Goal: Task Accomplishment & Management: Use online tool/utility

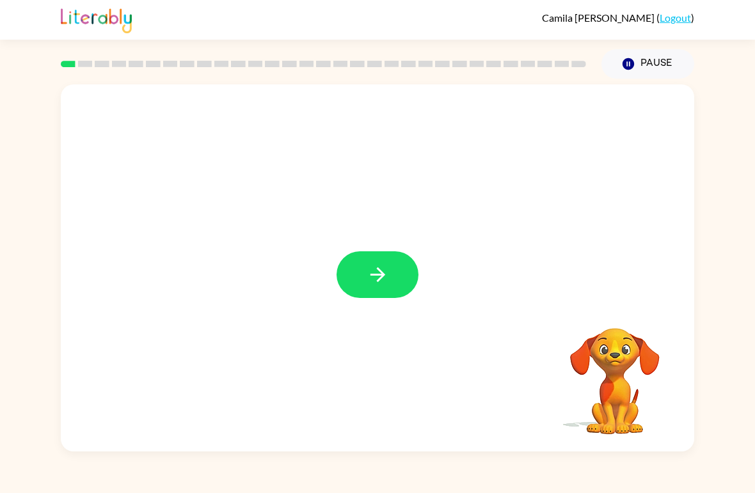
click at [377, 284] on icon "button" at bounding box center [378, 275] width 22 height 22
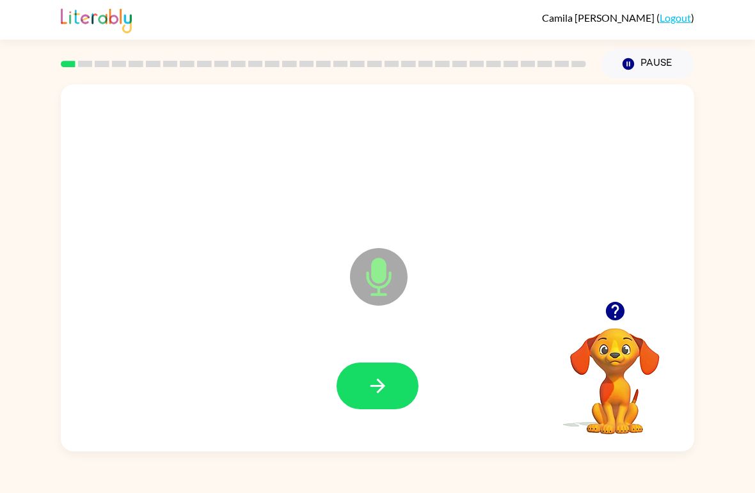
click at [382, 374] on button "button" at bounding box center [378, 386] width 82 height 47
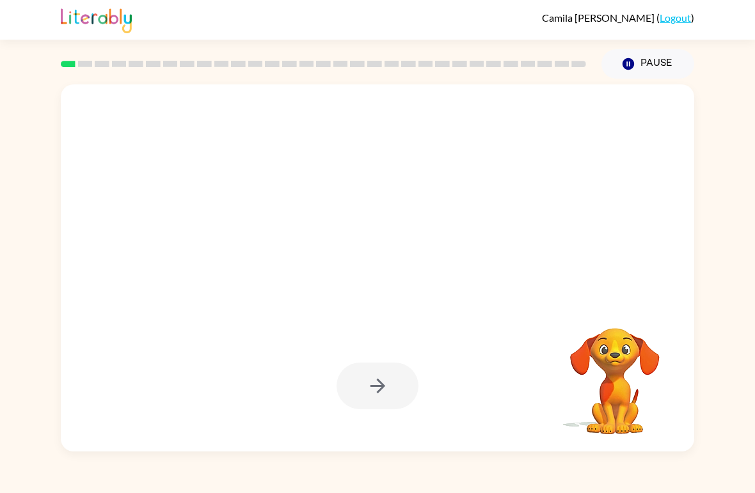
click at [384, 392] on div at bounding box center [378, 386] width 82 height 47
click at [210, 269] on div at bounding box center [377, 267] width 633 height 367
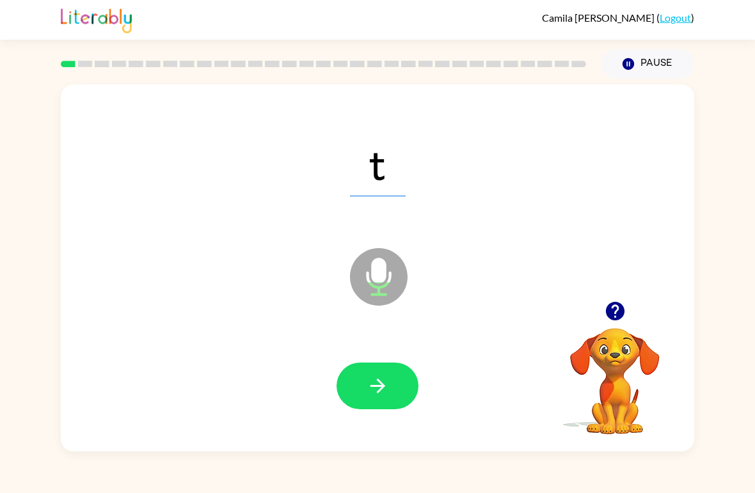
click at [418, 361] on div at bounding box center [378, 387] width 608 height 106
click at [402, 390] on button "button" at bounding box center [378, 386] width 82 height 47
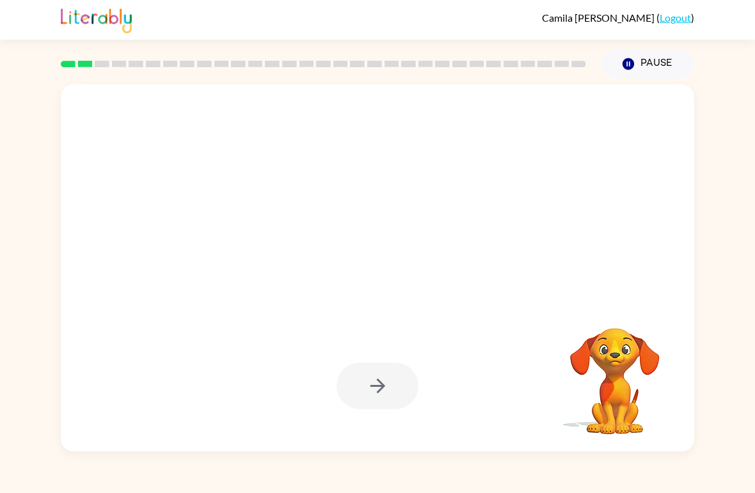
click at [631, 402] on video "Your browser must support playing .mp4 files to use Literably. Please try using…" at bounding box center [615, 372] width 128 height 128
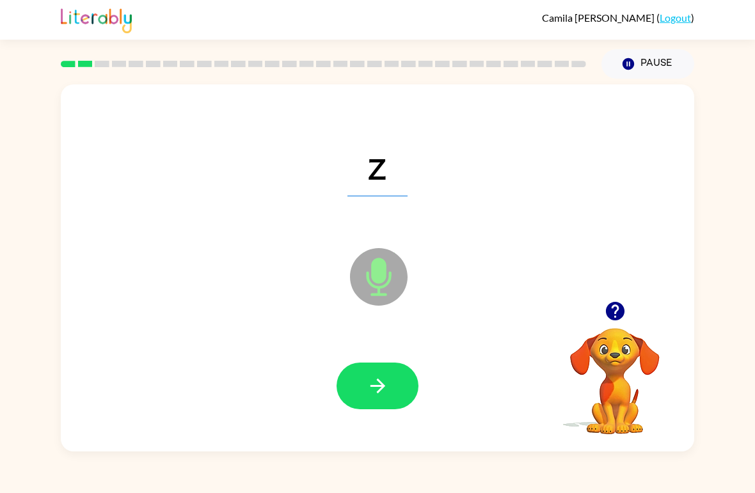
click at [383, 384] on icon "button" at bounding box center [378, 386] width 22 height 22
click at [399, 382] on button "button" at bounding box center [378, 386] width 82 height 47
click at [401, 357] on div at bounding box center [378, 387] width 608 height 106
click at [377, 376] on icon "button" at bounding box center [378, 386] width 22 height 22
click at [383, 374] on button "button" at bounding box center [378, 386] width 82 height 47
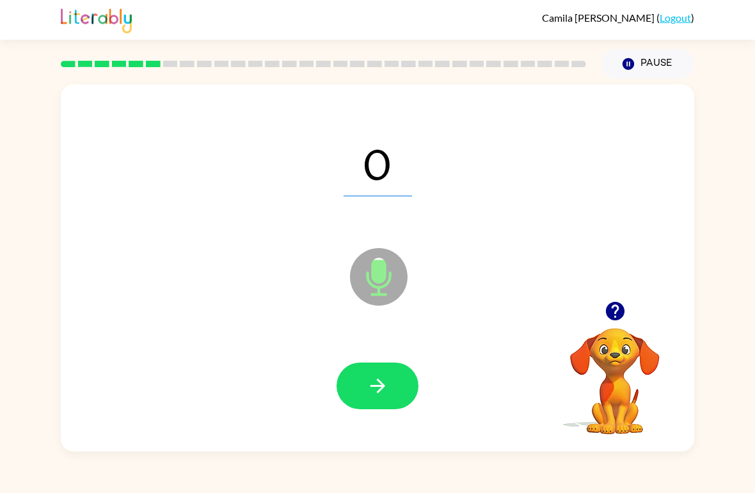
click at [395, 371] on button "button" at bounding box center [378, 386] width 82 height 47
click at [384, 387] on icon "button" at bounding box center [377, 386] width 15 height 15
click at [390, 395] on button "button" at bounding box center [378, 386] width 82 height 47
click at [389, 363] on button "button" at bounding box center [378, 386] width 82 height 47
click at [376, 407] on button "button" at bounding box center [378, 386] width 82 height 47
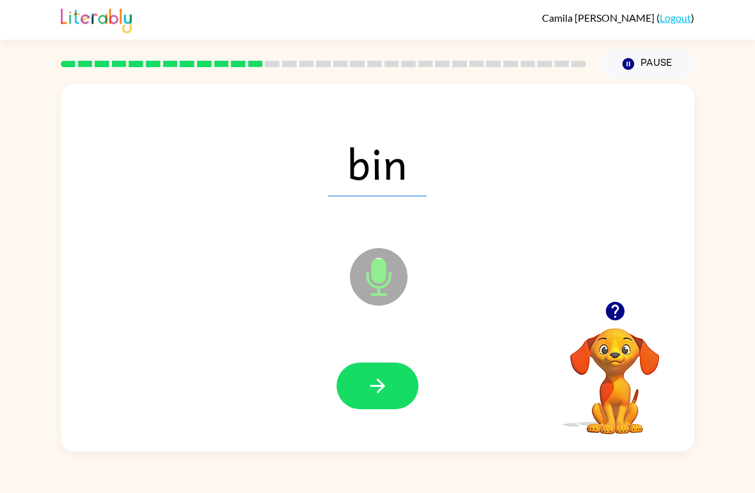
click at [376, 363] on button "button" at bounding box center [378, 386] width 82 height 47
click at [401, 401] on button "button" at bounding box center [378, 386] width 82 height 47
click at [382, 409] on button "button" at bounding box center [378, 386] width 82 height 47
click at [403, 408] on button "button" at bounding box center [378, 386] width 82 height 47
click at [404, 397] on button "button" at bounding box center [378, 386] width 82 height 47
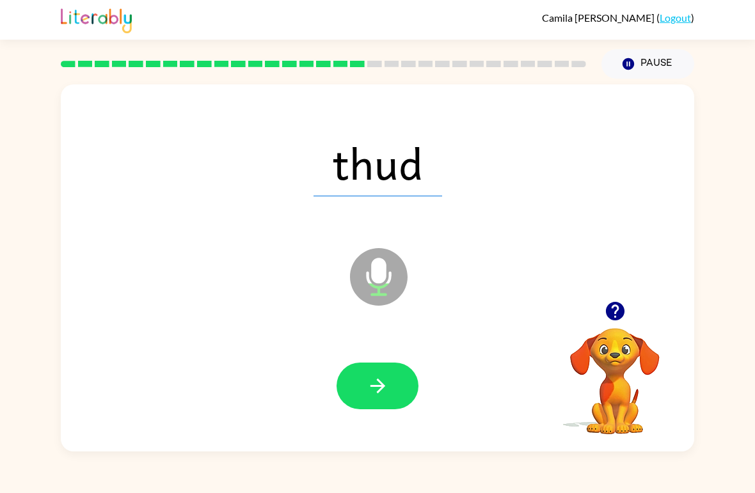
click at [390, 393] on button "button" at bounding box center [378, 386] width 82 height 47
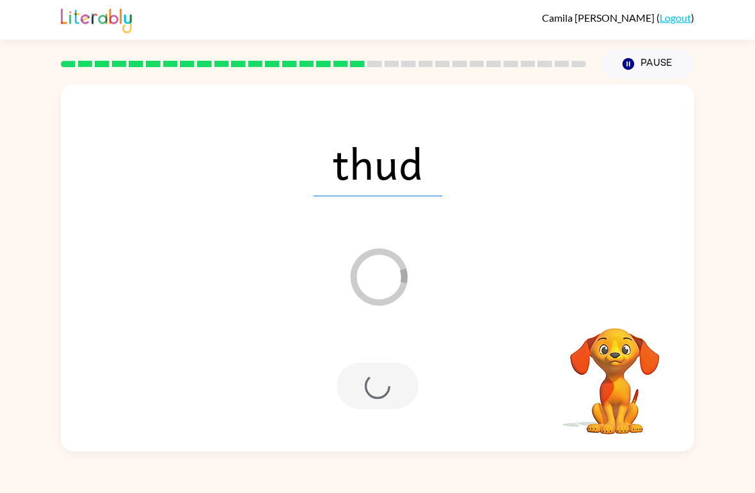
click at [394, 385] on div at bounding box center [378, 386] width 82 height 47
click at [651, 397] on video "Your browser must support playing .mp4 files to use Literably. Please try using…" at bounding box center [615, 372] width 128 height 128
click at [615, 388] on video "Your browser must support playing .mp4 files to use Literably. Please try using…" at bounding box center [615, 372] width 128 height 128
click at [375, 278] on icon "Loader Your response is being sent to our graders" at bounding box center [378, 277] width 77 height 77
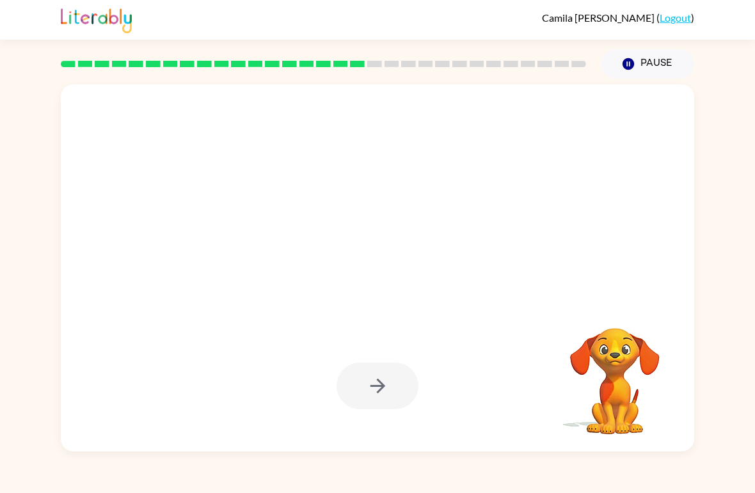
click at [386, 342] on div at bounding box center [378, 387] width 608 height 106
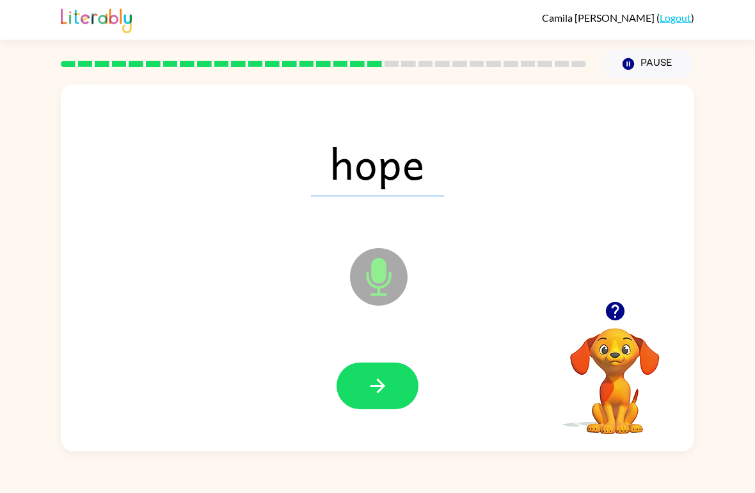
click at [394, 396] on button "button" at bounding box center [378, 386] width 82 height 47
click at [401, 376] on button "button" at bounding box center [378, 386] width 82 height 47
click at [410, 399] on button "button" at bounding box center [378, 386] width 82 height 47
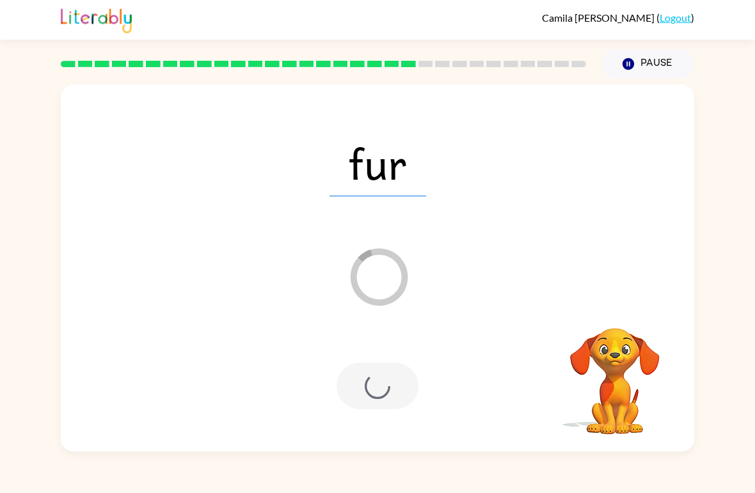
click at [406, 393] on div at bounding box center [378, 386] width 82 height 47
click at [487, 217] on div "fur Loader Your response is being sent to our graders" at bounding box center [377, 267] width 633 height 367
click at [624, 221] on div "fur Loader Your response is being sent to our graders" at bounding box center [377, 267] width 633 height 367
click at [512, 292] on div "fur Loader Your response is being sent to our graders" at bounding box center [377, 267] width 633 height 367
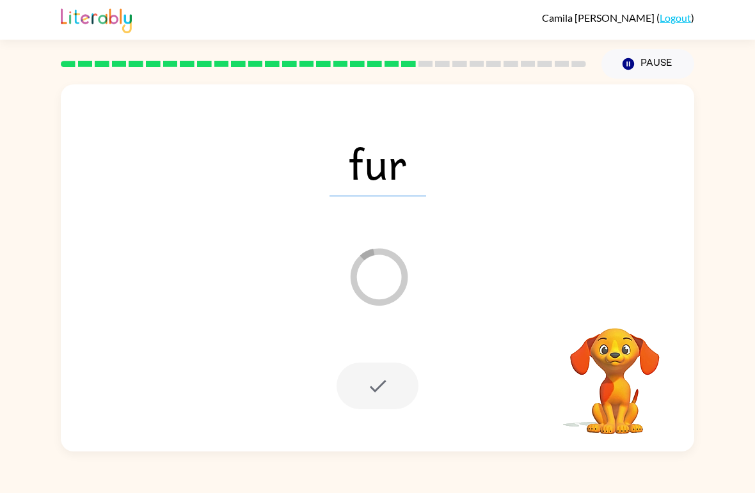
click at [510, 263] on div "Loader Your response is being sent to our graders" at bounding box center [347, 245] width 546 height 47
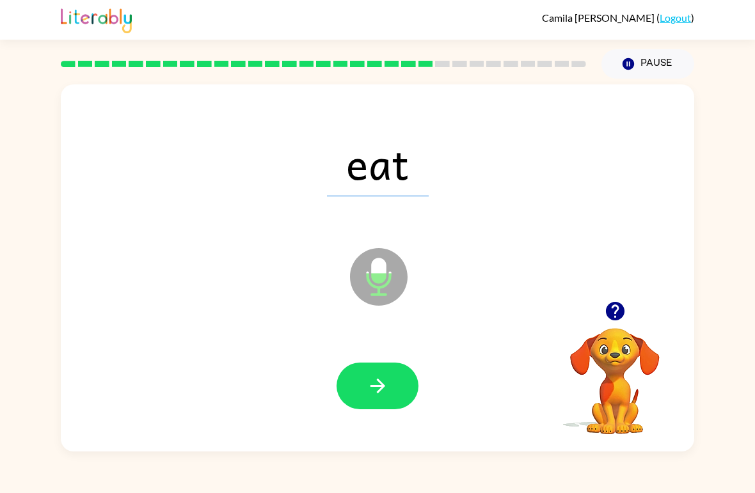
click at [373, 368] on button "button" at bounding box center [378, 386] width 82 height 47
click at [356, 400] on button "button" at bounding box center [378, 386] width 82 height 47
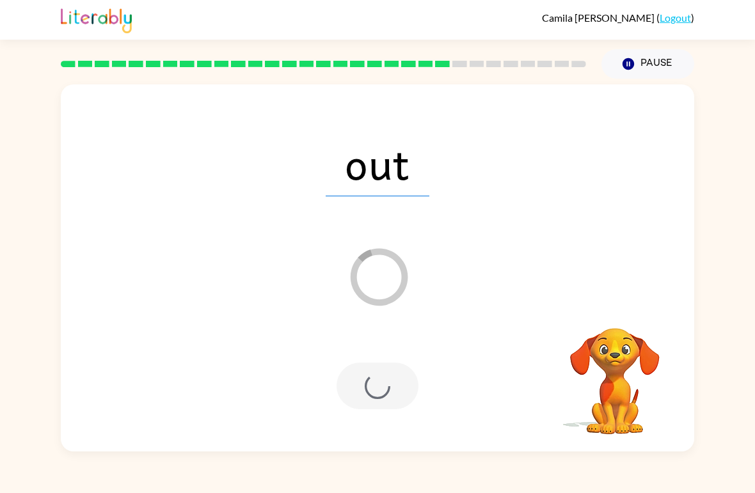
click at [381, 397] on div at bounding box center [378, 386] width 82 height 47
click at [366, 379] on div at bounding box center [378, 386] width 82 height 47
click at [367, 398] on div at bounding box center [378, 386] width 82 height 47
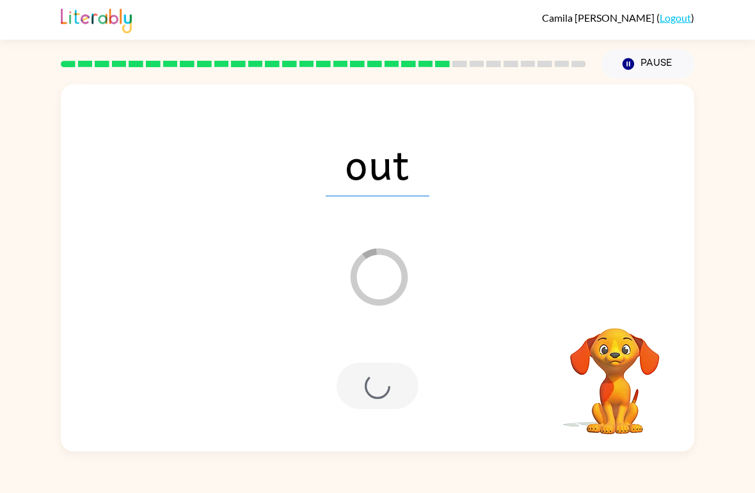
click at [355, 404] on div at bounding box center [378, 386] width 82 height 47
click at [352, 388] on div at bounding box center [378, 386] width 82 height 47
click at [354, 368] on div at bounding box center [378, 386] width 82 height 47
click at [352, 369] on div at bounding box center [378, 386] width 82 height 47
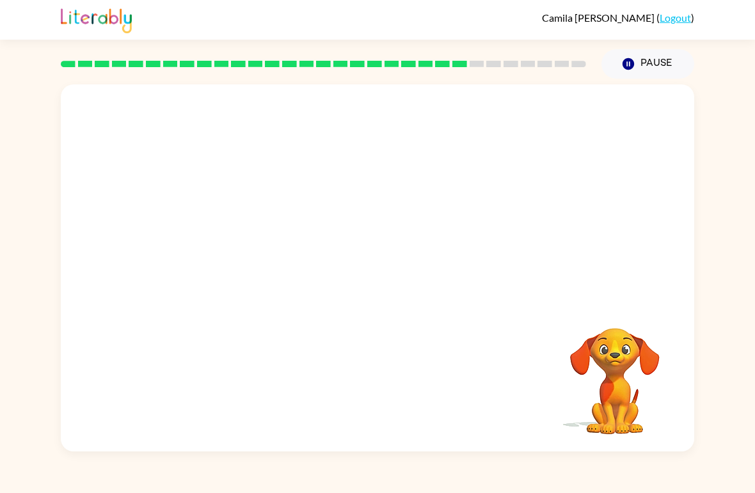
click at [492, 68] on div at bounding box center [323, 64] width 541 height 45
click at [517, 63] on rect at bounding box center [511, 64] width 15 height 6
click at [402, 386] on div at bounding box center [378, 386] width 82 height 47
click at [605, 396] on video "Your browser must support playing .mp4 files to use Literably. Please try using…" at bounding box center [615, 372] width 128 height 128
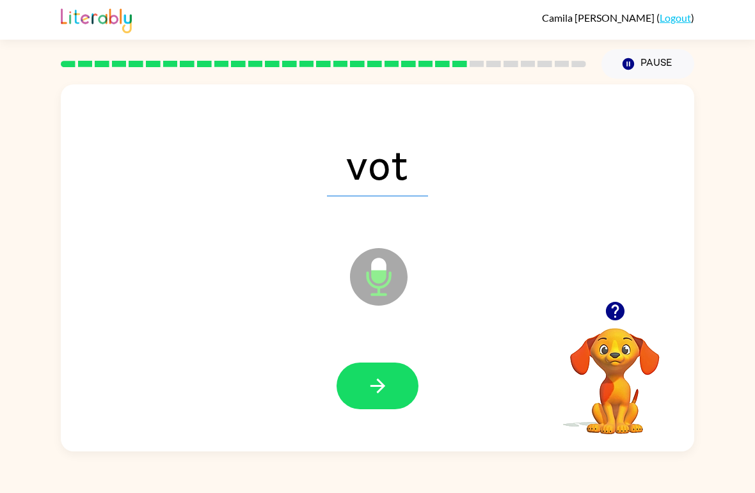
click at [395, 387] on button "button" at bounding box center [378, 386] width 82 height 47
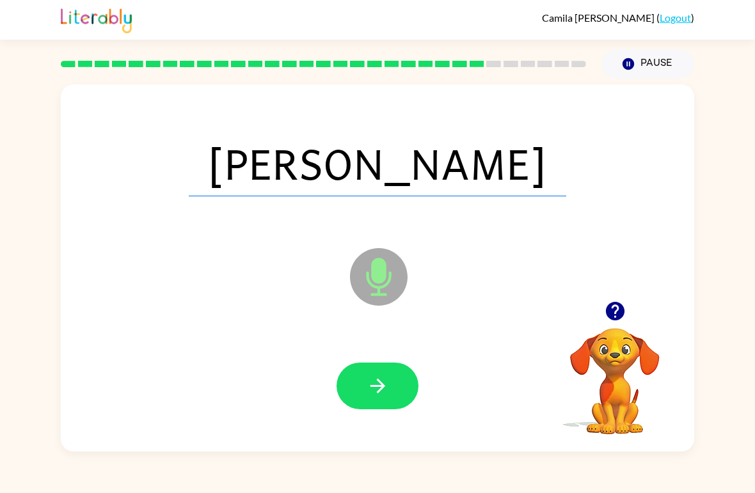
click at [394, 385] on button "button" at bounding box center [378, 386] width 82 height 47
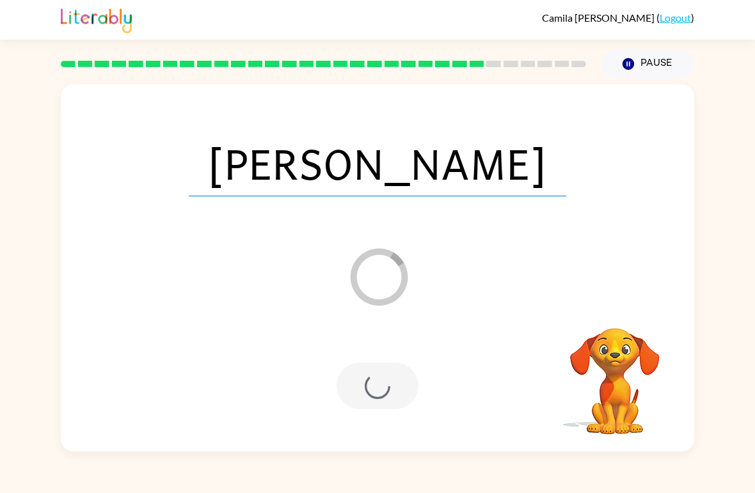
click at [386, 386] on div at bounding box center [378, 386] width 82 height 47
click at [420, 356] on div at bounding box center [378, 387] width 608 height 106
click at [488, 409] on div at bounding box center [378, 387] width 608 height 106
click at [487, 408] on div at bounding box center [378, 387] width 608 height 106
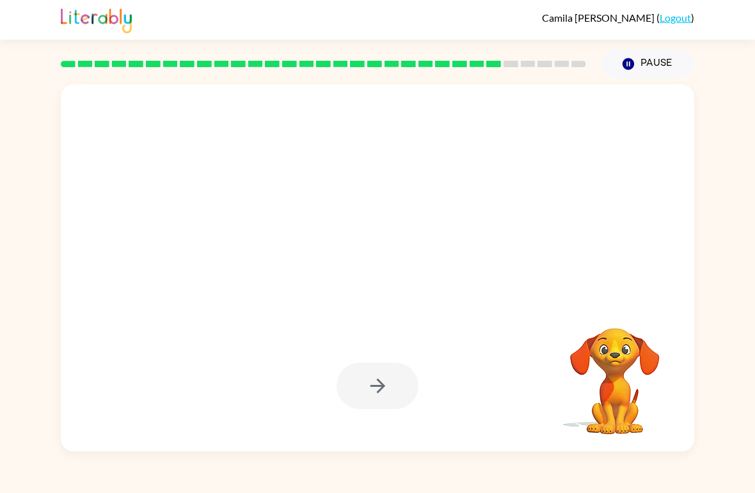
click at [549, 424] on div at bounding box center [378, 387] width 608 height 106
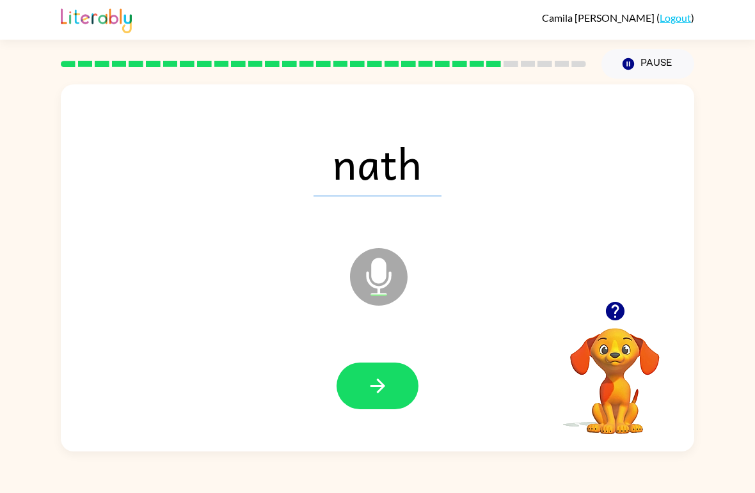
click at [415, 397] on button "button" at bounding box center [378, 386] width 82 height 47
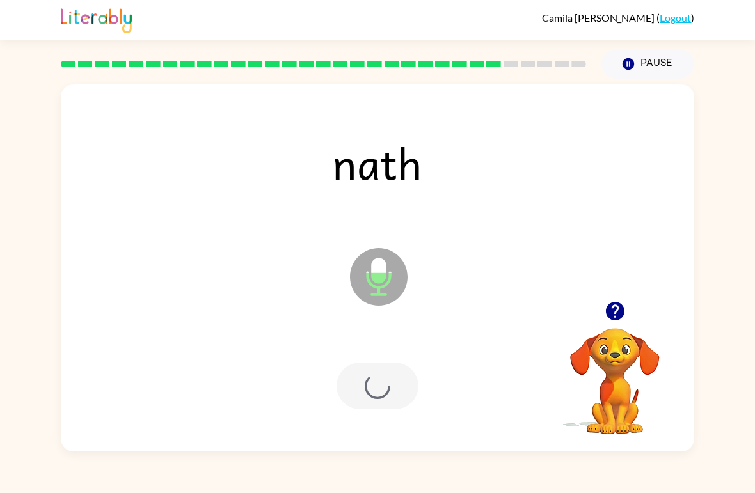
click at [381, 380] on div at bounding box center [378, 386] width 82 height 47
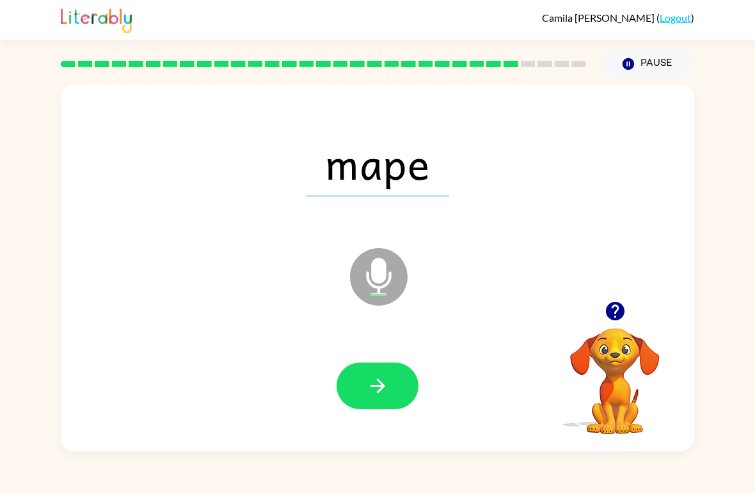
click at [379, 395] on icon "button" at bounding box center [378, 386] width 22 height 22
click at [379, 402] on button "button" at bounding box center [378, 386] width 82 height 47
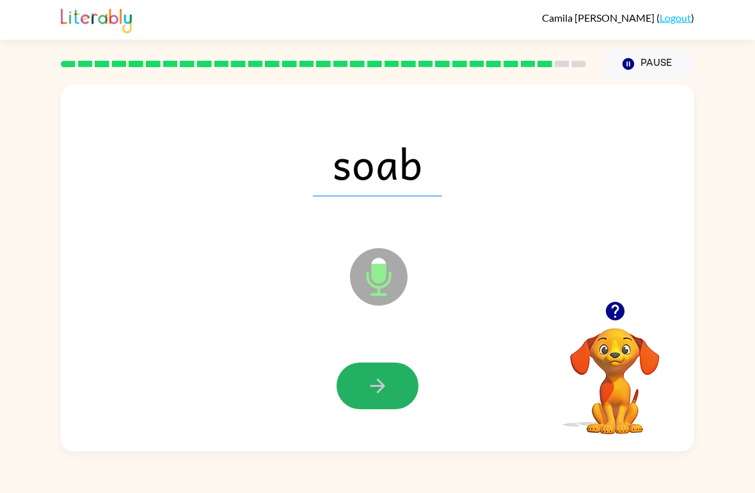
click at [381, 406] on button "button" at bounding box center [378, 386] width 82 height 47
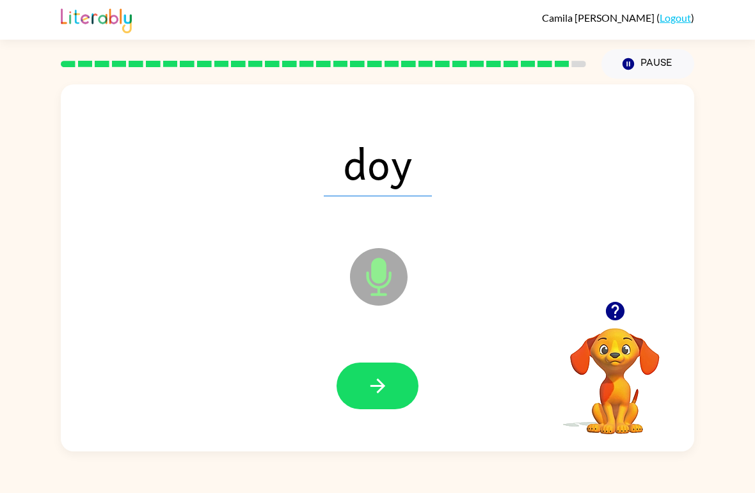
click at [360, 399] on button "button" at bounding box center [378, 386] width 82 height 47
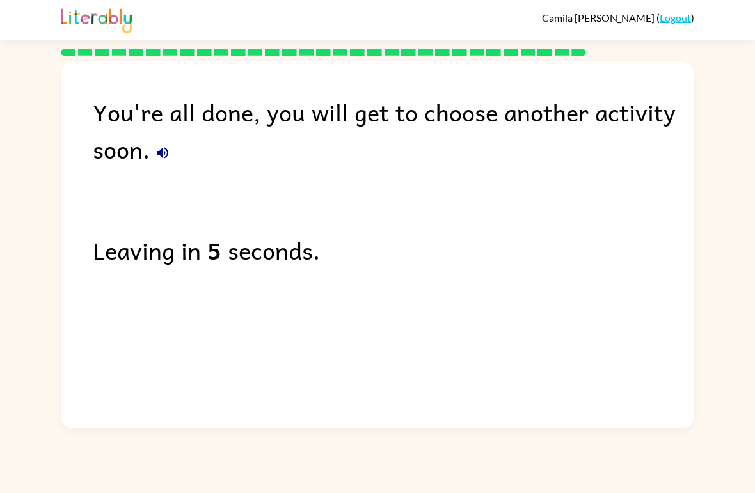
click at [351, 394] on div "You're all done, you will get to choose another activity soon. Leaving in 5 sec…" at bounding box center [377, 241] width 633 height 361
